Goal: Information Seeking & Learning: Learn about a topic

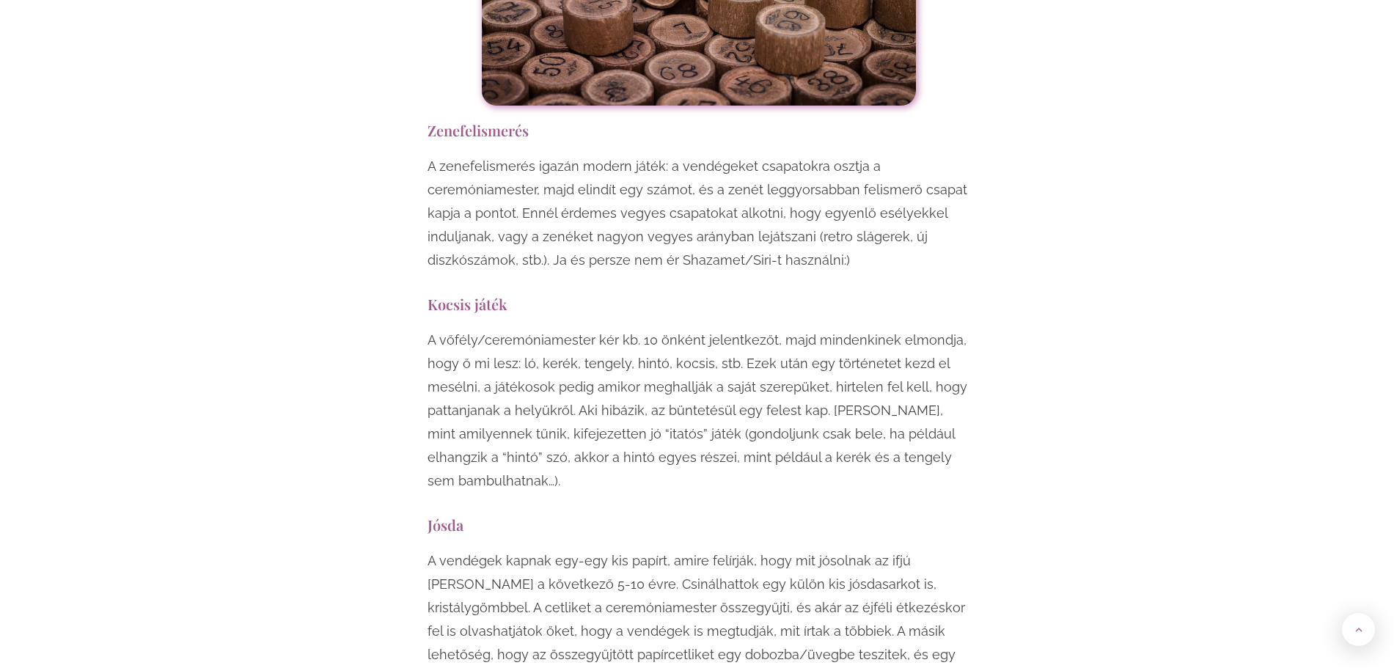
scroll to position [7335, 0]
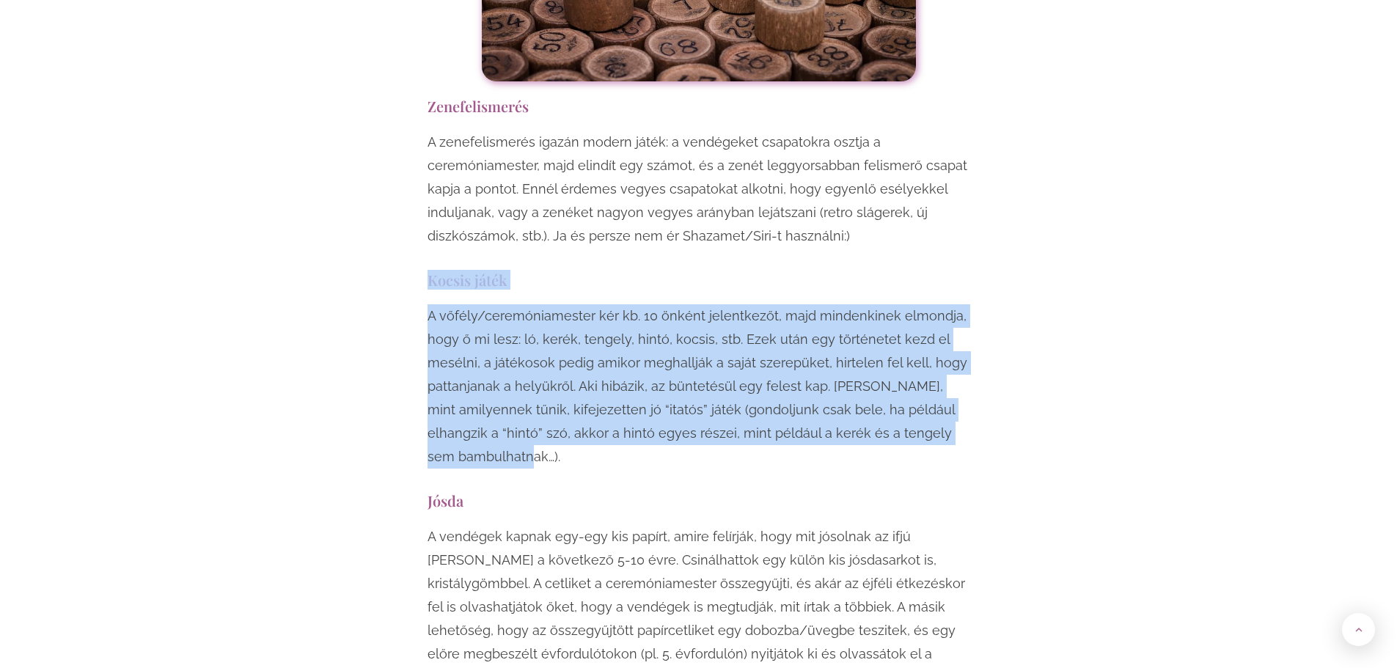
drag, startPoint x: 429, startPoint y: 133, endPoint x: 590, endPoint y: 331, distance: 254.4
copy div "Kocsis játék A vőfély/ceremóniamester kér kb. 10 önként jelentkezőt, majd minde…"
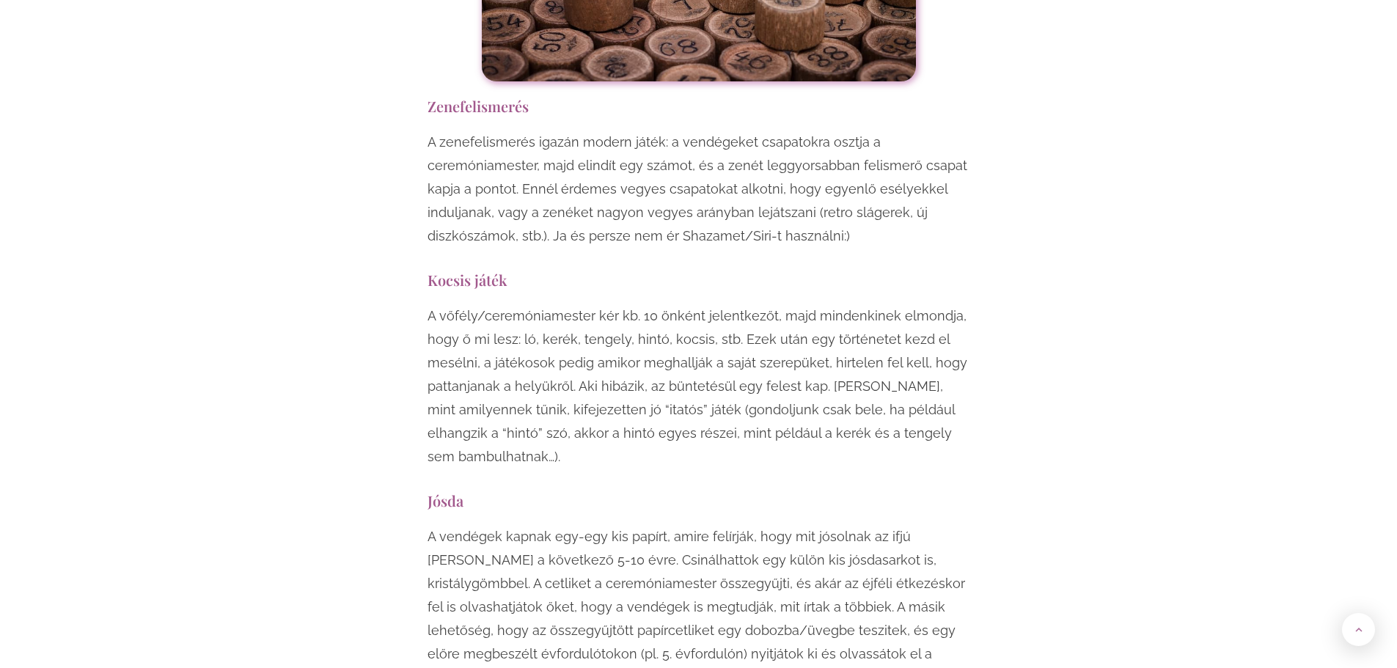
scroll to position [7408, 0]
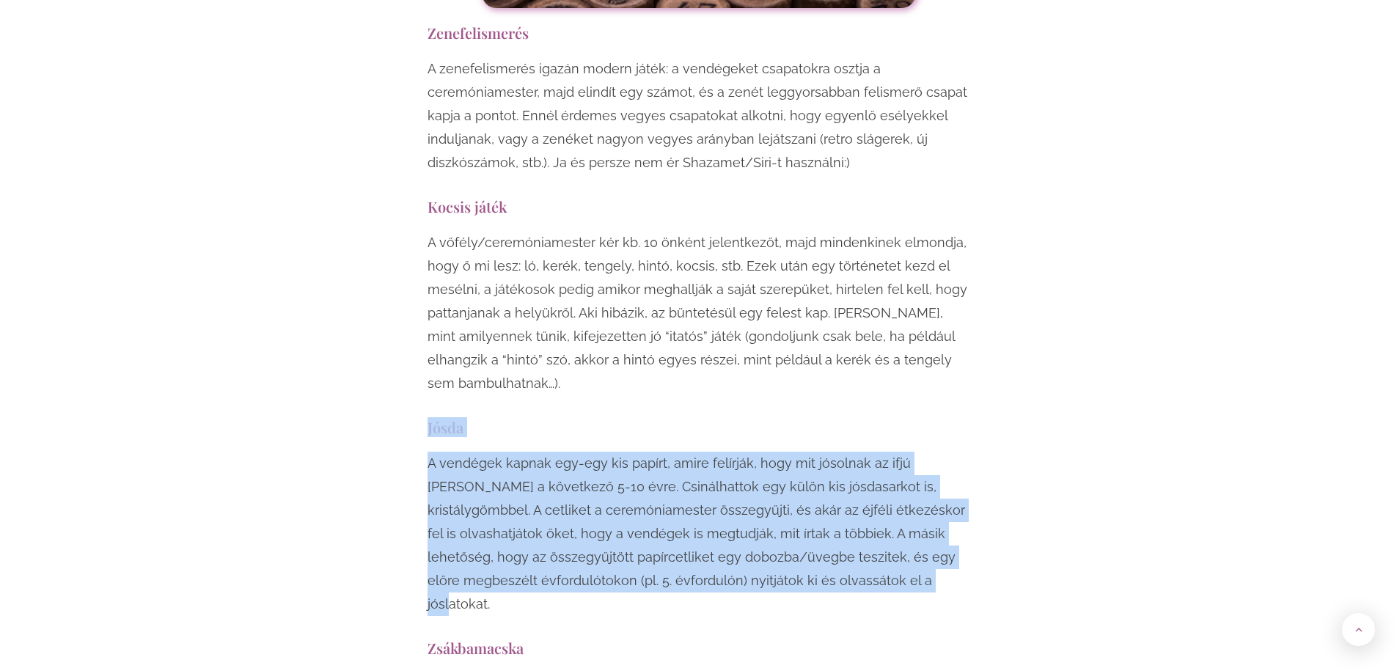
drag, startPoint x: 427, startPoint y: 281, endPoint x: 842, endPoint y: 456, distance: 450.4
copy div "Jósda A vendégek kapnak egy-egy kis papírt, amire felírják, hogy mit jósolnak a…"
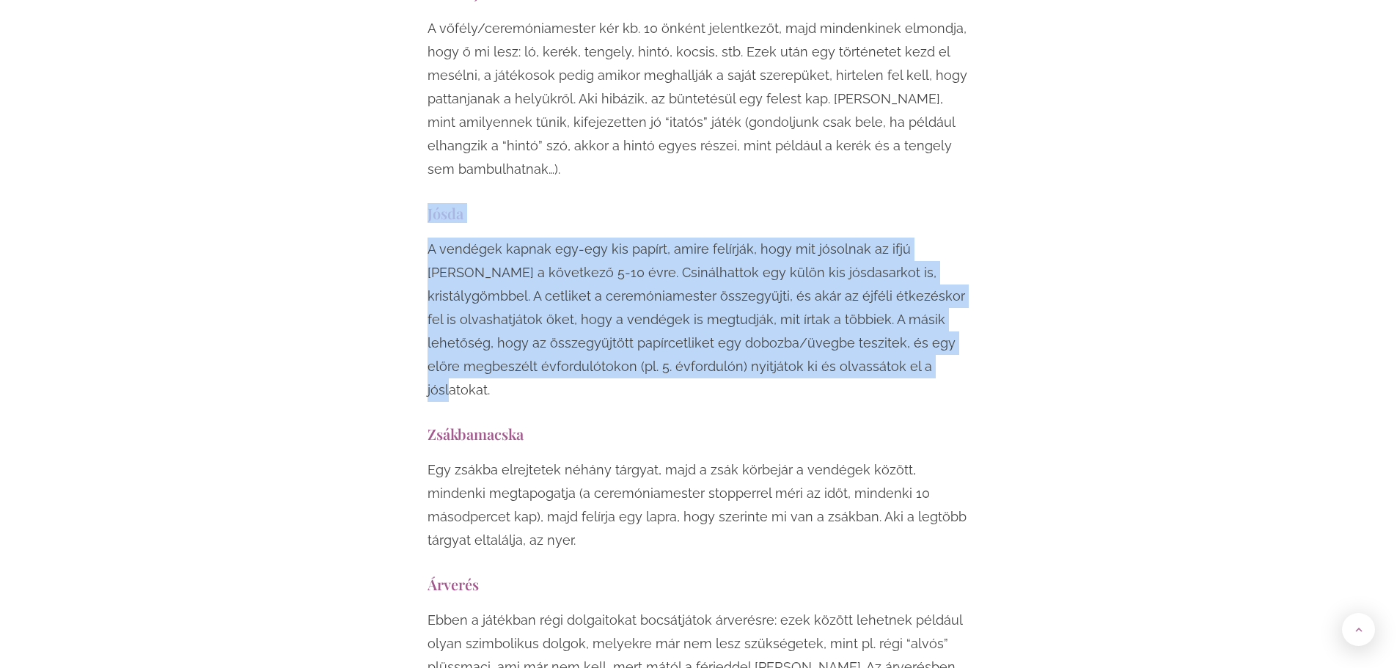
scroll to position [7628, 0]
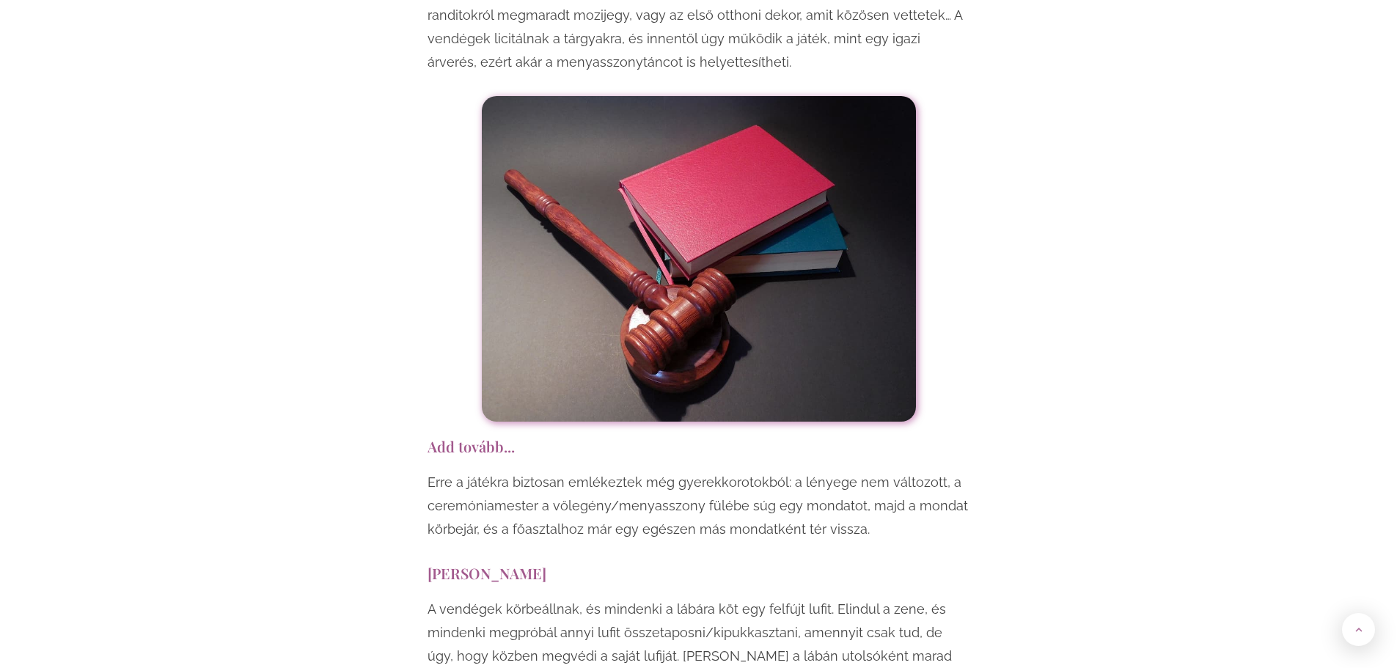
scroll to position [8435, 0]
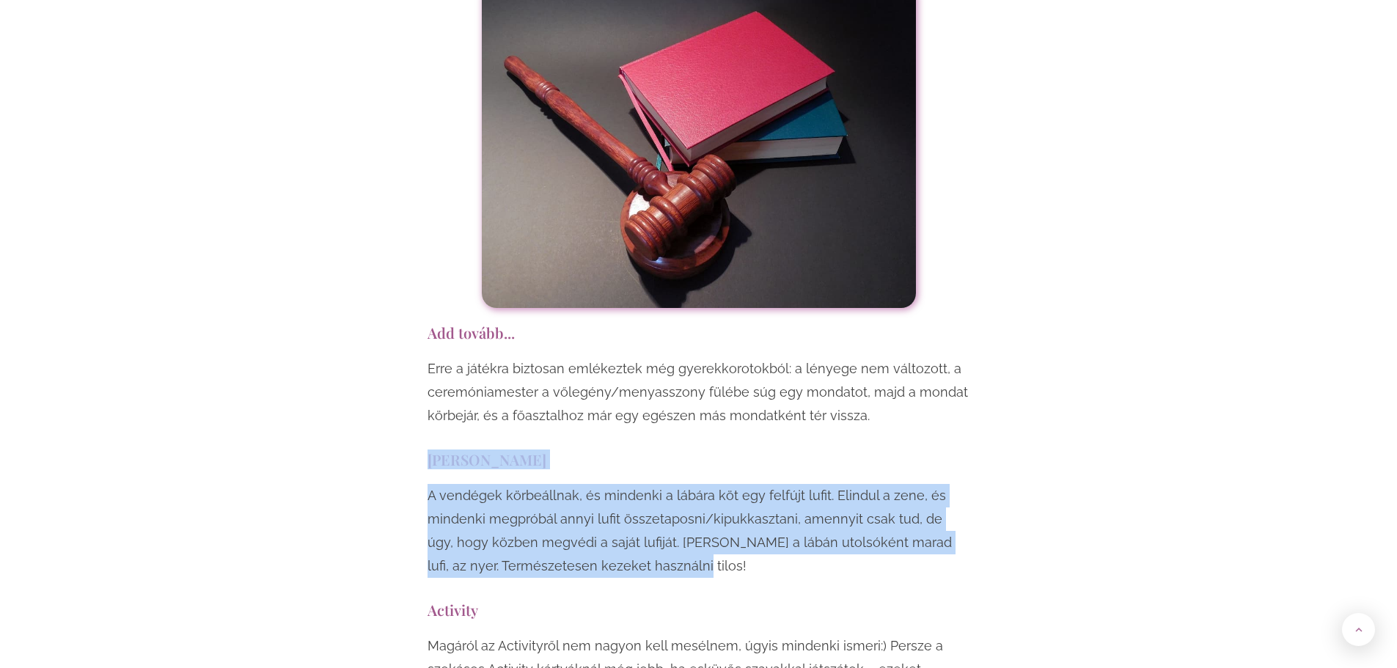
drag, startPoint x: 428, startPoint y: 290, endPoint x: 720, endPoint y: 407, distance: 314.4
copy div "[PERSON_NAME] taposás A vendégek körbeállnak, és mindenki a lábára köt egy felf…"
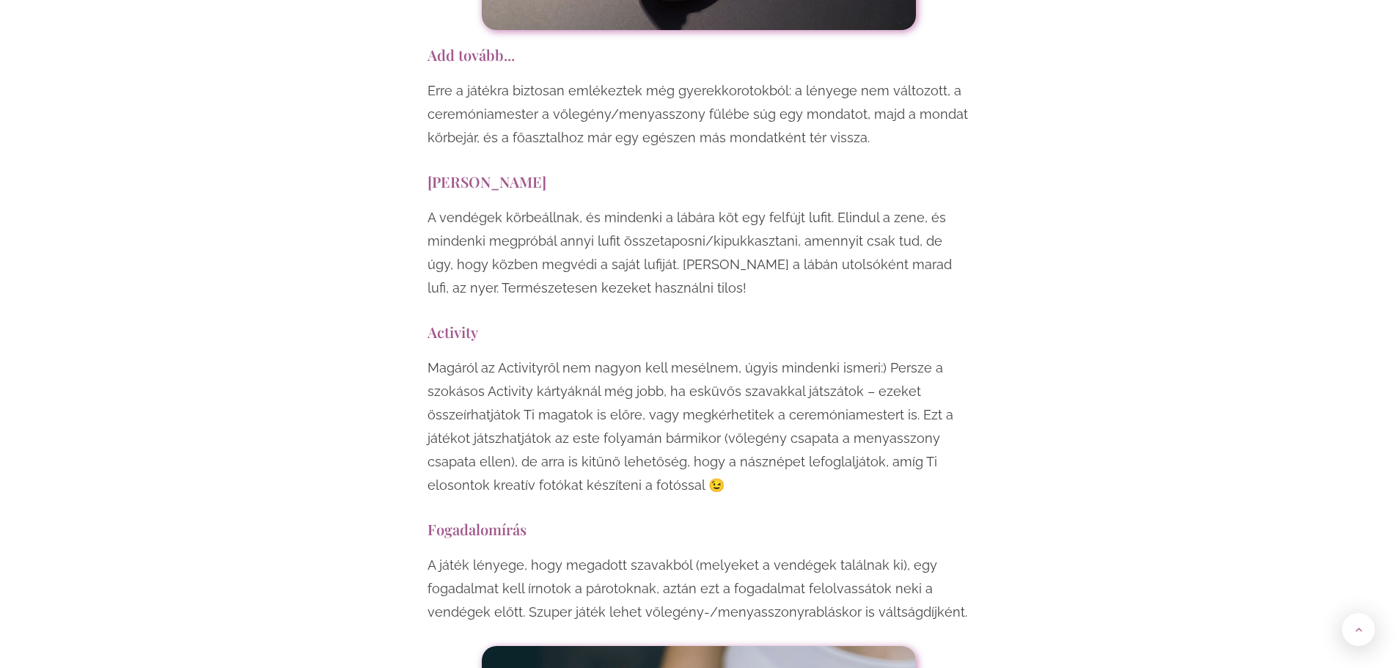
scroll to position [8729, 0]
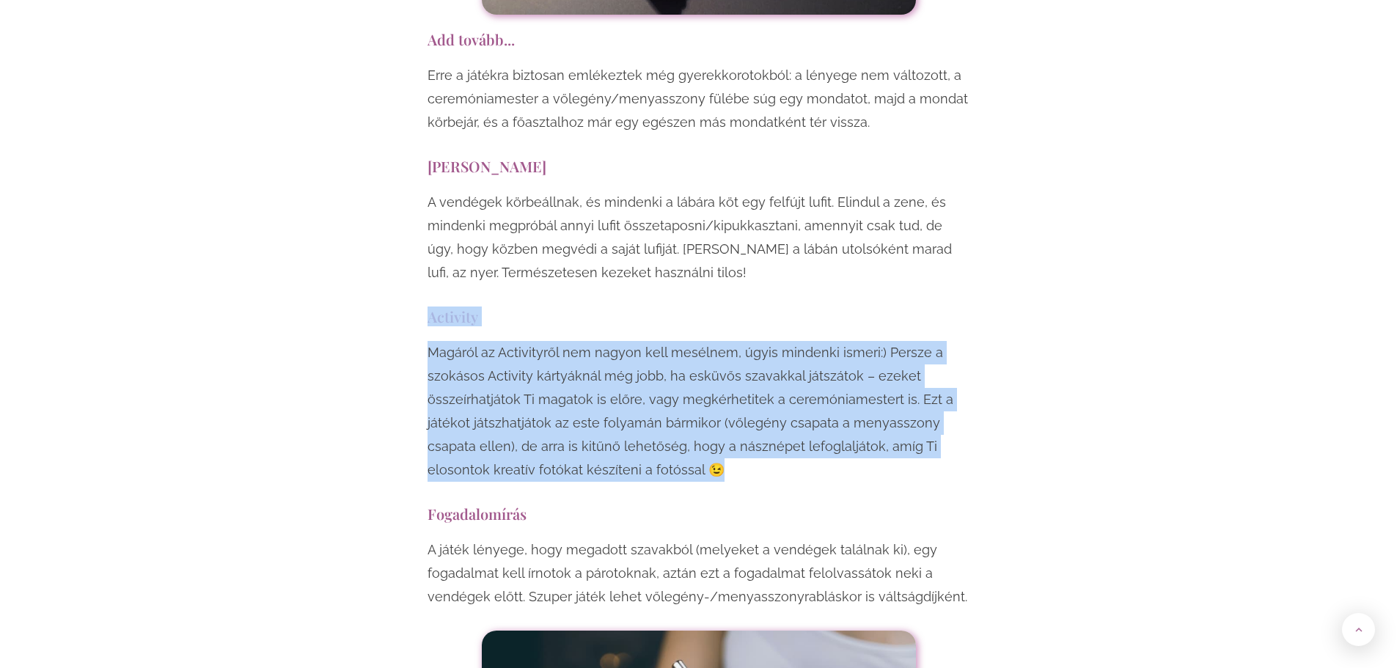
drag, startPoint x: 431, startPoint y: 151, endPoint x: 794, endPoint y: 314, distance: 398.6
copy div "Activity Magáról az Activityről nem nagyon kell mesélnem, úgyis mindenki ismeri…"
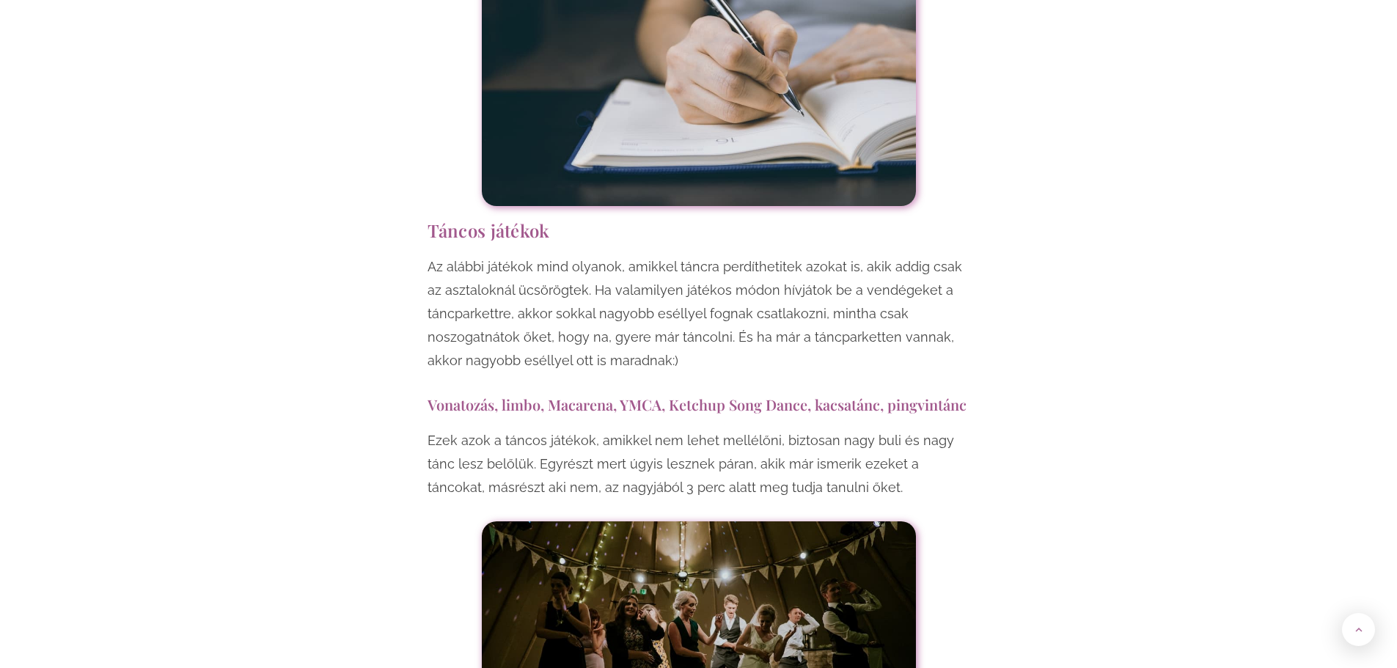
scroll to position [9462, 0]
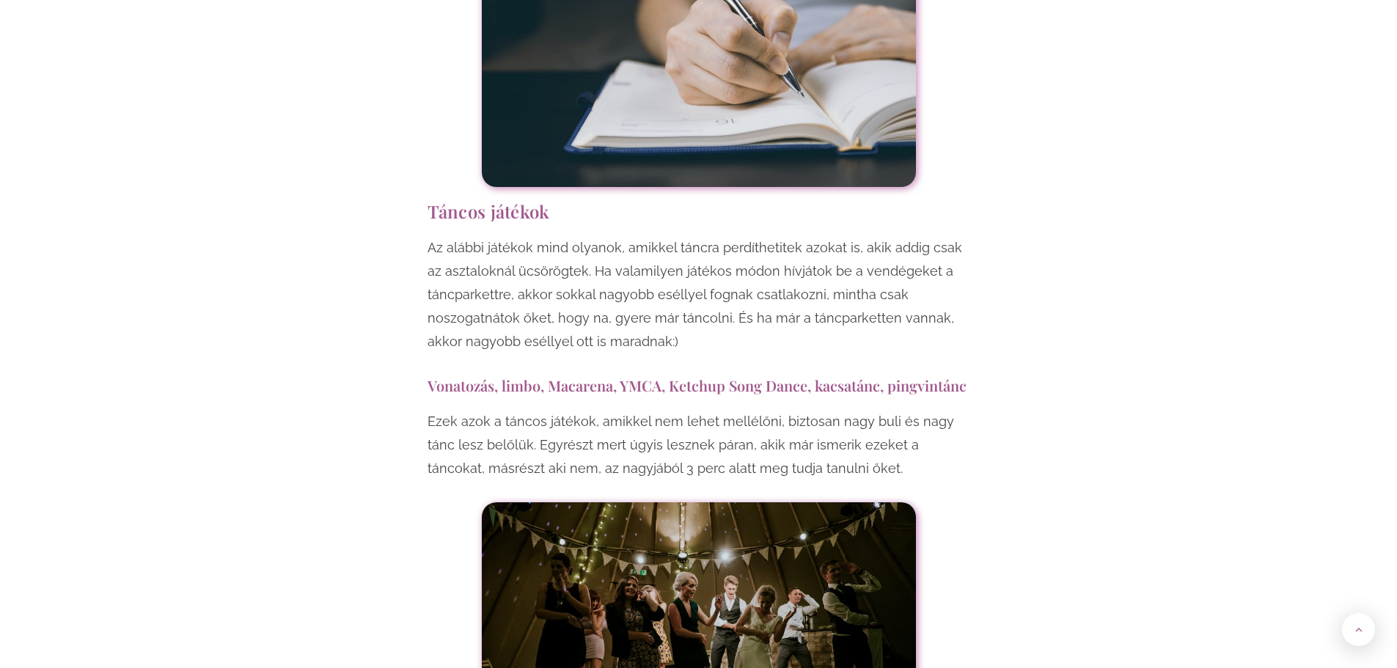
drag, startPoint x: 427, startPoint y: 216, endPoint x: 888, endPoint y: 297, distance: 467.7
copy div "Vonatozás, limbo, Macarena, YMCA, Ketchup Song Dance, kacsatánc, pingvintánc Ez…"
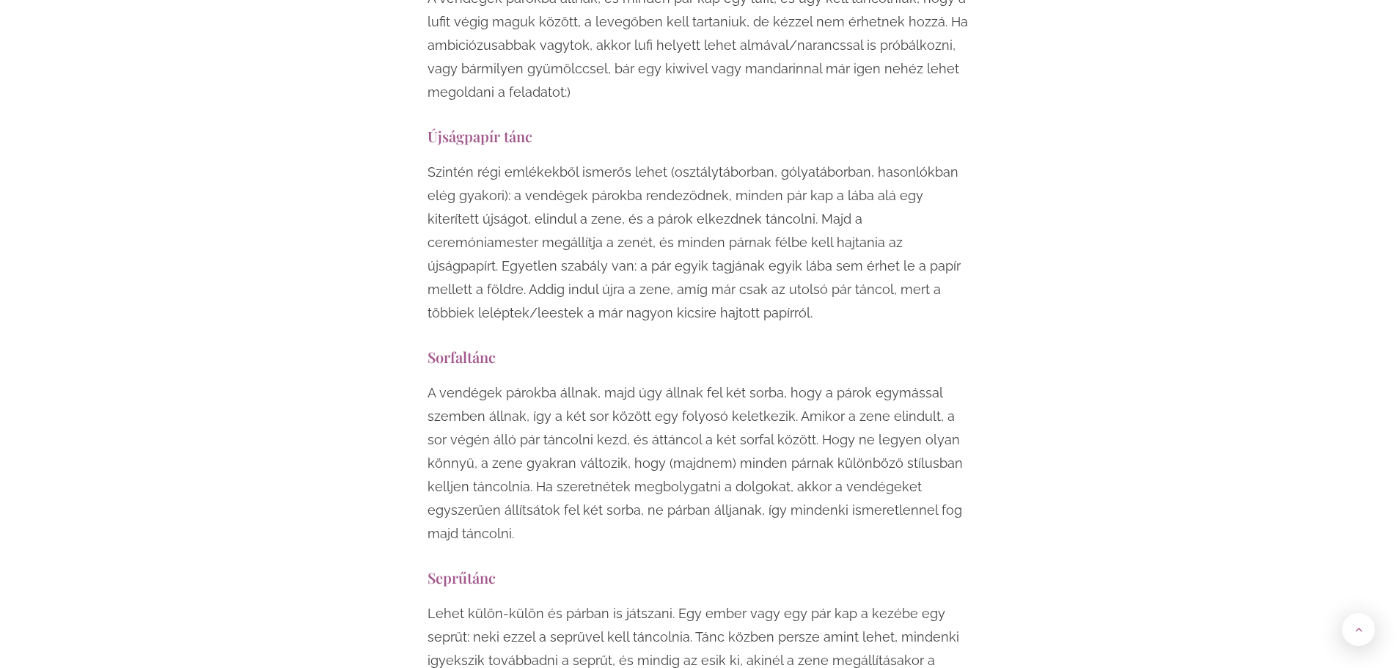
scroll to position [10342, 0]
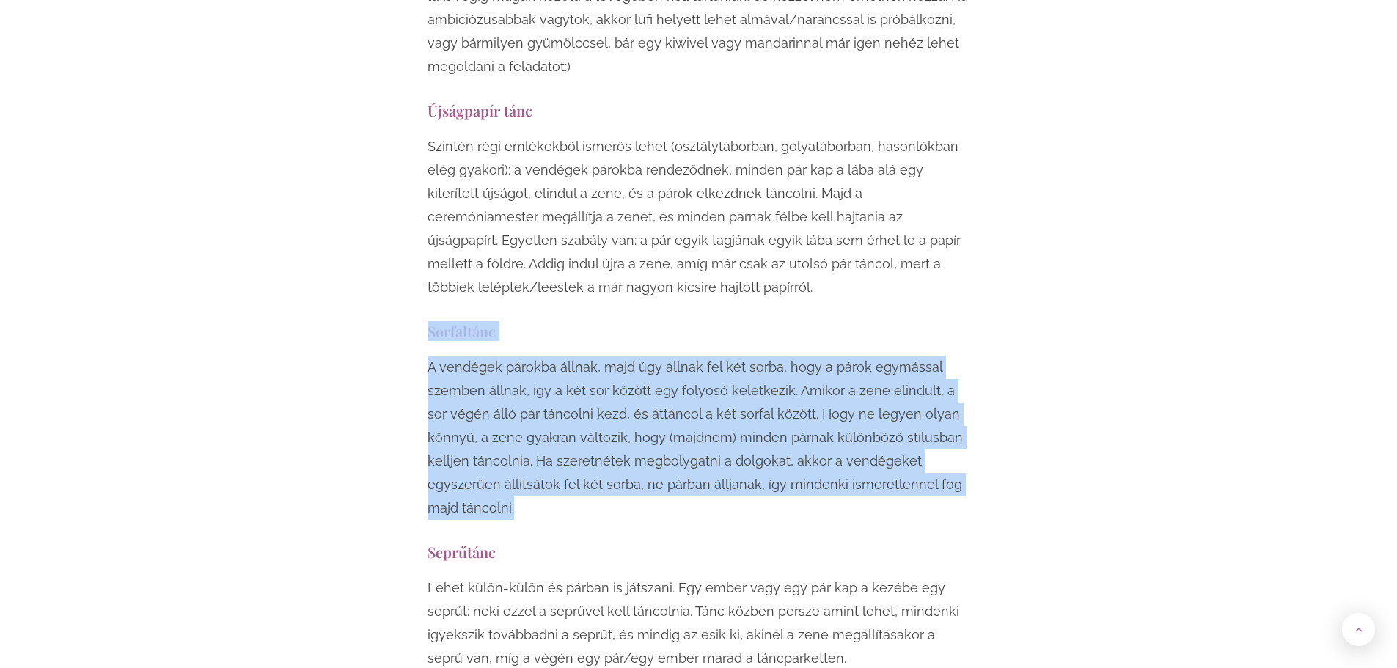
drag, startPoint x: 428, startPoint y: 163, endPoint x: 538, endPoint y: 330, distance: 200.2
copy div "Sorfaltánc A vendégek párokba állnak, majd úgy állnak fel két sorba, hogy a pár…"
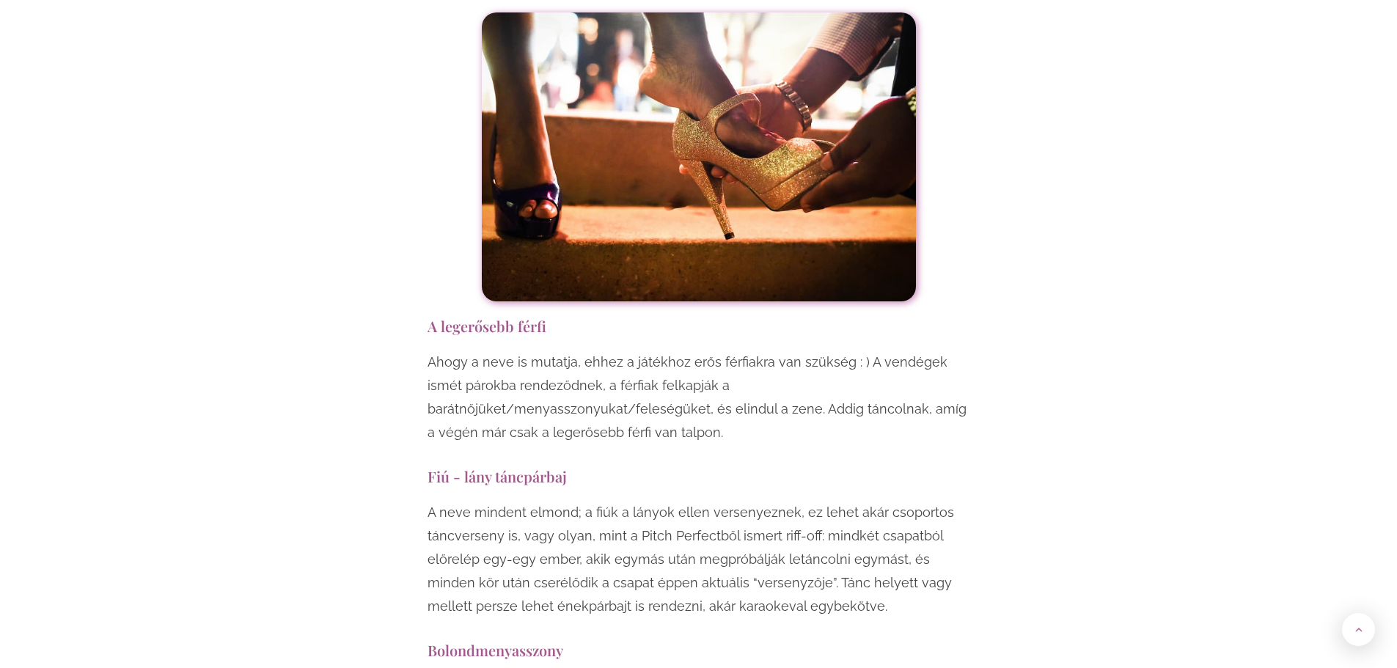
scroll to position [11223, 0]
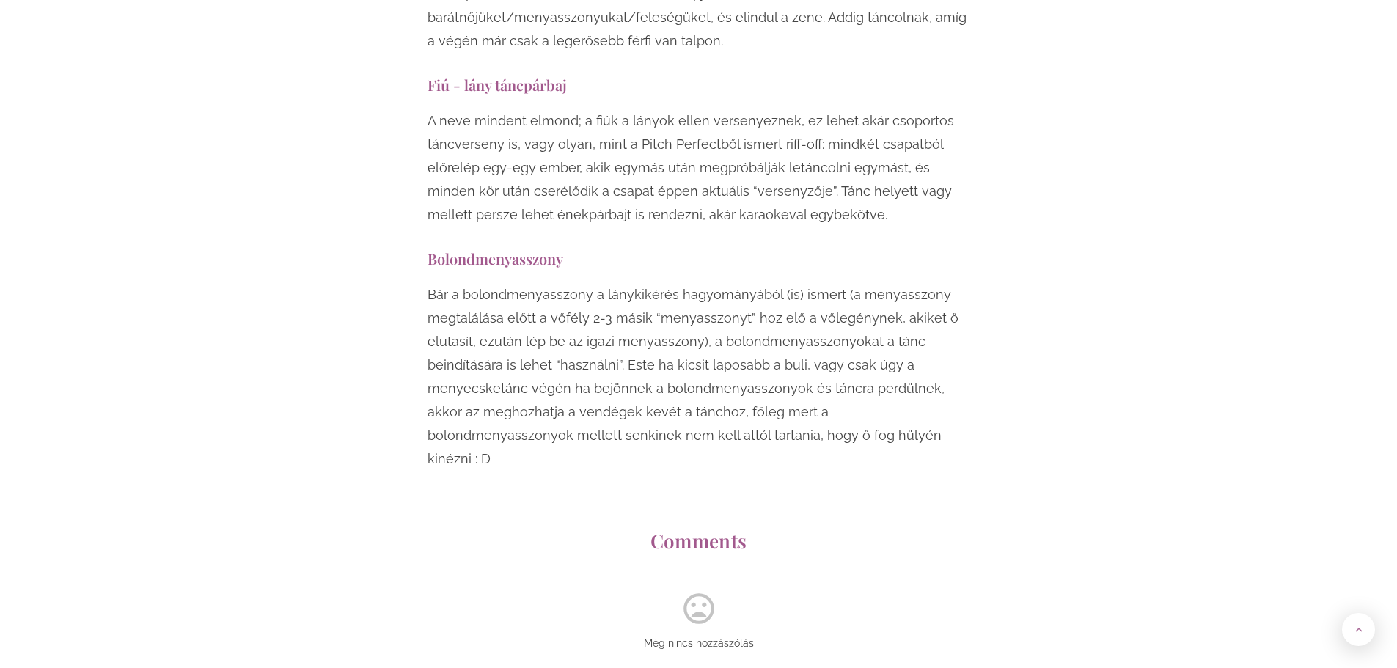
scroll to position [11516, 0]
